Goal: Task Accomplishment & Management: Use online tool/utility

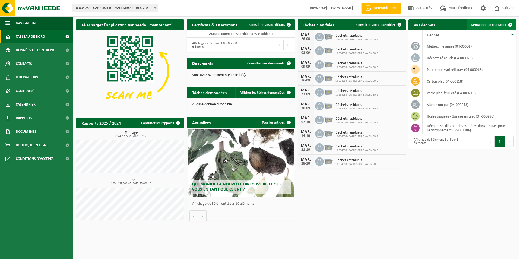
click at [488, 24] on span "Demander un transport" at bounding box center [488, 25] width 35 height 4
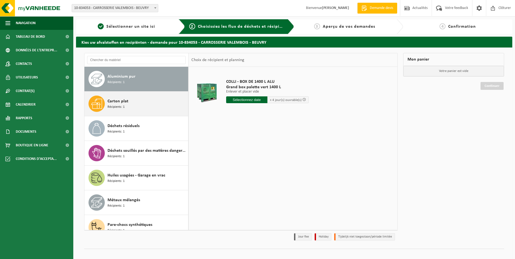
click at [128, 102] on div "Carton plat Récipients: 1" at bounding box center [147, 104] width 79 height 16
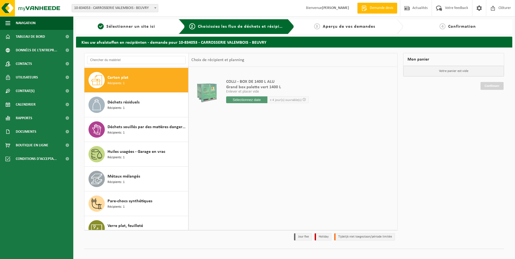
scroll to position [25, 0]
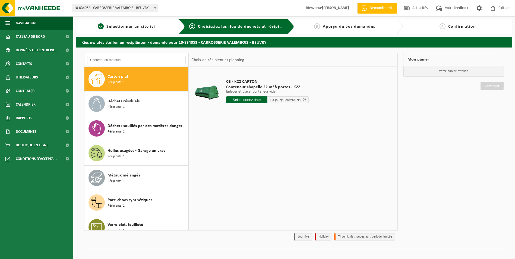
click at [245, 100] on input "text" at bounding box center [246, 99] width 41 height 7
click at [232, 164] on div "25" at bounding box center [231, 165] width 10 height 9
type input "à partir de 2025-08-25"
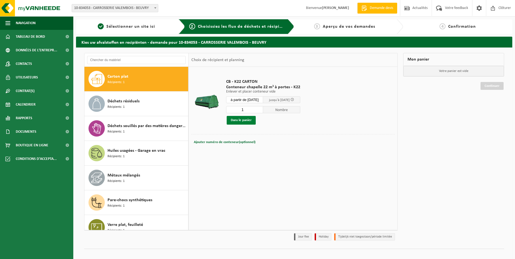
click at [241, 121] on button "Dans le panier" at bounding box center [241, 120] width 29 height 9
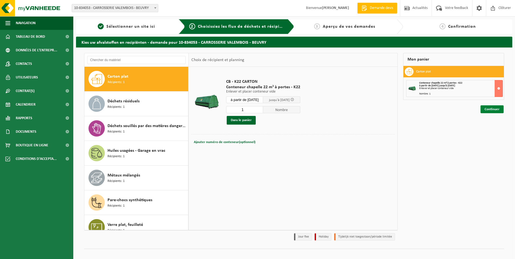
click at [491, 108] on link "Continuer" at bounding box center [492, 109] width 23 height 8
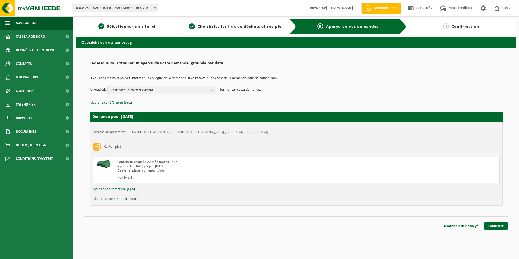
click at [142, 89] on span "Choisissez un contact existant" at bounding box center [160, 90] width 98 height 8
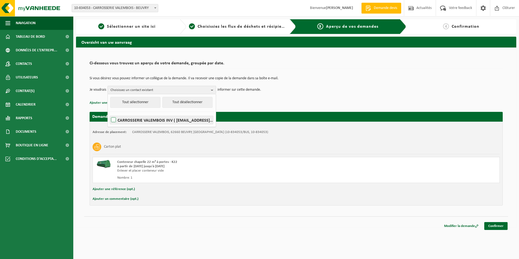
click at [141, 118] on label "CARROSSERIE VALEMBOIS INV ( carrosserievalembois.compta@yahoo.com )" at bounding box center [161, 120] width 103 height 8
click at [109, 113] on input "CARROSSERIE VALEMBOIS INV ( carrosserievalembois.compta@yahoo.com )" at bounding box center [109, 113] width 0 height 0
checkbox input "true"
click at [231, 95] on div "Si vous désirez vous pouvez informer un collègue de la demande. Il va recevoir …" at bounding box center [296, 85] width 413 height 28
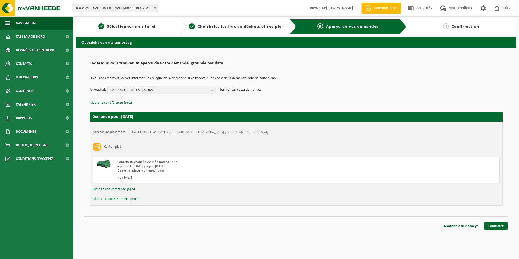
click at [171, 90] on span "CARROSSERIE VALEMBOIS INV" at bounding box center [160, 90] width 98 height 8
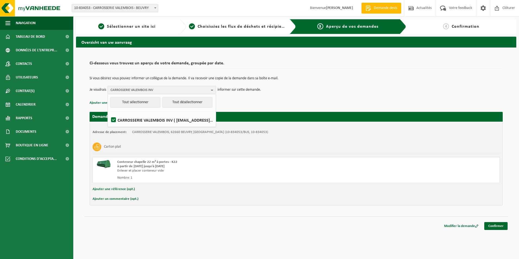
click at [257, 105] on p "Ajouter une référence (opt.)" at bounding box center [296, 102] width 413 height 7
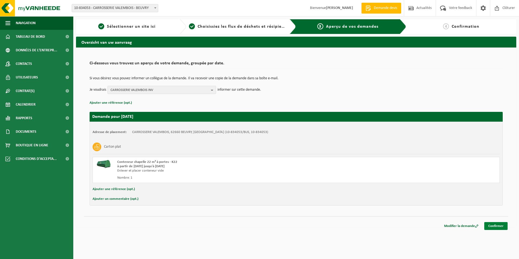
click at [497, 225] on link "Confirmer" at bounding box center [495, 226] width 23 height 8
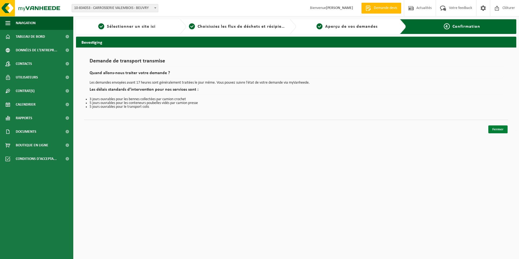
click at [500, 130] on link "Fermer" at bounding box center [497, 129] width 19 height 8
